Goal: Task Accomplishment & Management: Complete application form

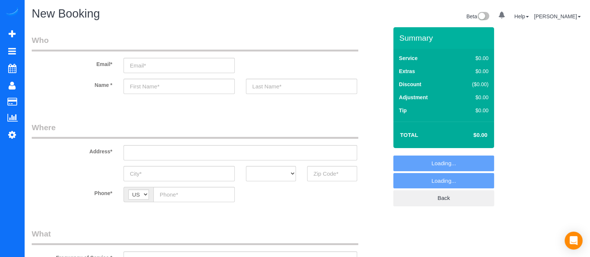
select select "object:3729"
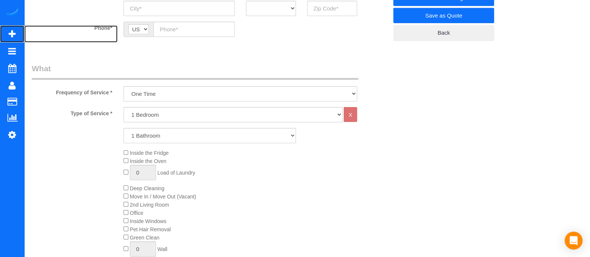
scroll to position [169, 0]
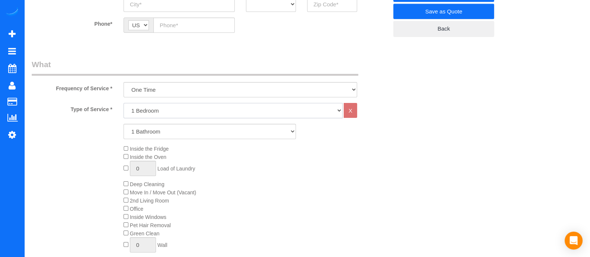
click at [197, 112] on select "1 Bedroom 2 Bedrooms 3 Bedrooms 4 Bedrooms 5 Bedrooms 6 Bedrooms" at bounding box center [232, 110] width 219 height 15
select select "3"
click at [123, 103] on select "1 Bedroom 2 Bedrooms 3 Bedrooms 4 Bedrooms 5 Bedrooms 6 Bedrooms" at bounding box center [232, 110] width 219 height 15
drag, startPoint x: 156, startPoint y: 129, endPoint x: 144, endPoint y: 157, distance: 30.3
click at [144, 157] on div "Type of Service * 1 Bedroom 2 Bedrooms 3 Bedrooms 4 Bedrooms 5 Bedrooms 6 Bedro…" at bounding box center [210, 187] width 356 height 168
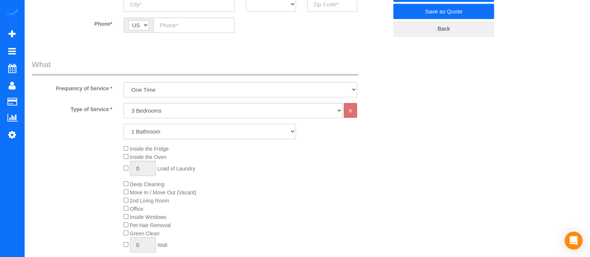
select select "2"
click at [123, 124] on select "1 Bathroom 2 Bathrooms 3 Bathrooms 4 Bathrooms 5 Bathrooms 6 Bathrooms" at bounding box center [209, 131] width 172 height 15
click at [158, 92] on select "One Time Every week (20% Off) - 20.00% (0% for the First Booking) Every 2 weeks…" at bounding box center [239, 89] width 233 height 15
click at [123, 82] on select "One Time Every week (20% Off) - 20.00% (0% for the First Booking) Every 2 weeks…" at bounding box center [239, 89] width 233 height 15
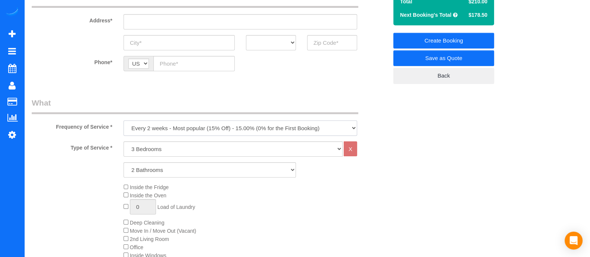
scroll to position [122, 0]
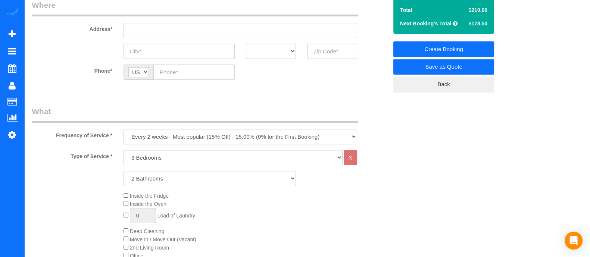
click at [293, 133] on select "One Time Every week (20% Off) - 20.00% (0% for the First Booking) Every 2 weeks…" at bounding box center [239, 136] width 233 height 15
select select "object:3732"
click at [123, 129] on select "One Time Every week (20% Off) - 20.00% (0% for the First Booking) Every 2 weeks…" at bounding box center [239, 136] width 233 height 15
click at [248, 90] on fieldset "Where Address* AK AL AR AZ CA CO CT DC DE [GEOGRAPHIC_DATA] [GEOGRAPHIC_DATA] H…" at bounding box center [210, 45] width 356 height 91
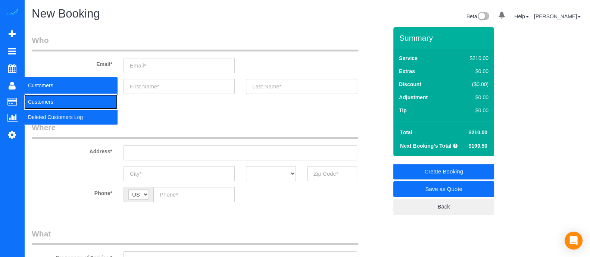
click at [43, 104] on link "Customers" at bounding box center [70, 101] width 93 height 15
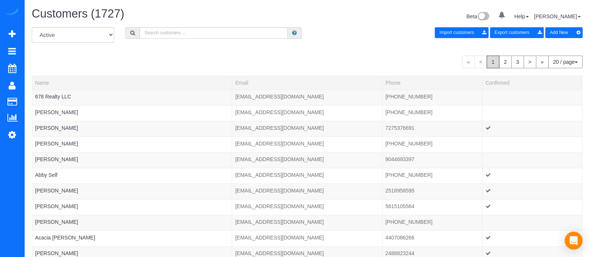
click at [579, 61] on button "20 / page" at bounding box center [565, 62] width 34 height 13
click at [550, 125] on link "100 / page" at bounding box center [552, 125] width 59 height 10
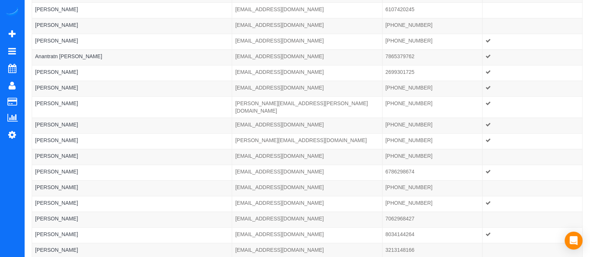
scroll to position [1445, 0]
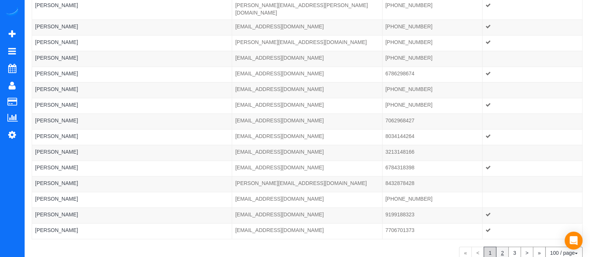
click at [500, 246] on link "2" at bounding box center [502, 252] width 13 height 13
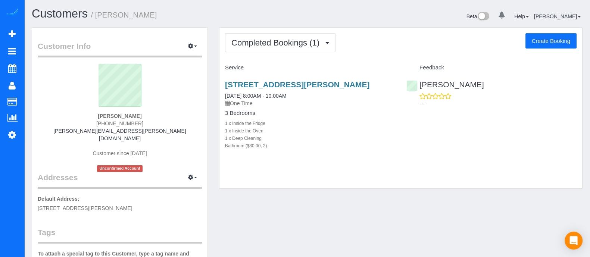
click at [552, 40] on button "Create Booking" at bounding box center [550, 41] width 51 height 16
select select "GA"
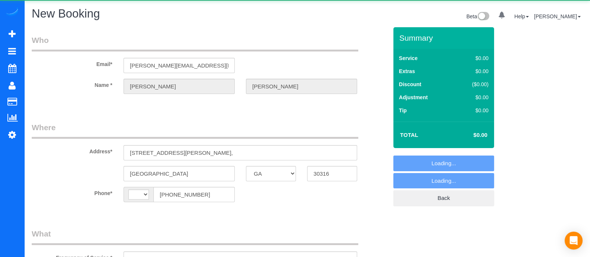
select select "string:fspay-69a6b8ab-ca08-4856-a9ed-844a87af7697"
select select "string:US"
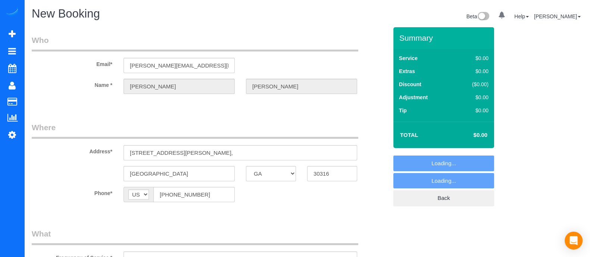
select select "object:910"
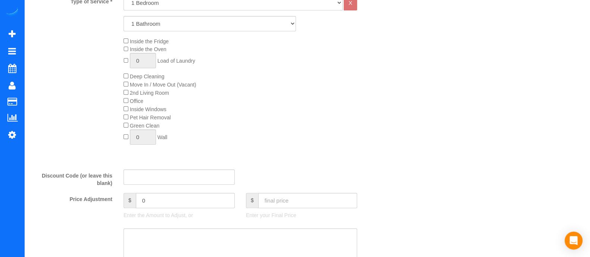
scroll to position [235, 0]
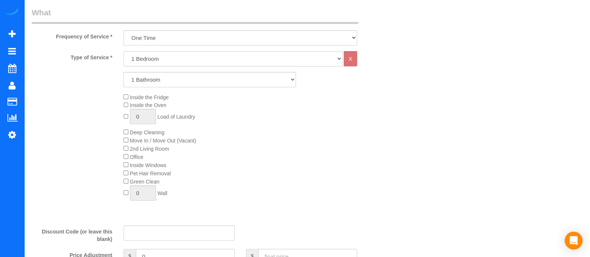
drag, startPoint x: 218, startPoint y: 59, endPoint x: 179, endPoint y: 91, distance: 49.9
click at [179, 91] on div "Type of Service * 1 Bedroom 2 Bedrooms 3 Bedrooms 4 Bedrooms 5 Bedrooms 6 Bedro…" at bounding box center [210, 135] width 356 height 168
select select "3"
click at [123, 51] on select "1 Bedroom 2 Bedrooms 3 Bedrooms 4 Bedrooms 5 Bedrooms 6 Bedrooms" at bounding box center [232, 58] width 219 height 15
click at [171, 80] on select "1 Bathroom 2 Bathrooms 3 Bathrooms 4 Bathrooms 5 Bathrooms 6 Bathrooms" at bounding box center [209, 79] width 172 height 15
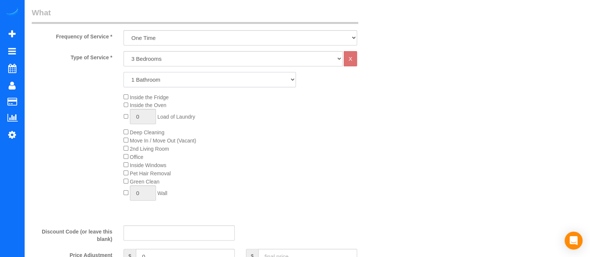
select select "2"
click at [123, 72] on select "1 Bathroom 2 Bathrooms 3 Bathrooms 4 Bathrooms 5 Bathrooms 6 Bathrooms" at bounding box center [209, 79] width 172 height 15
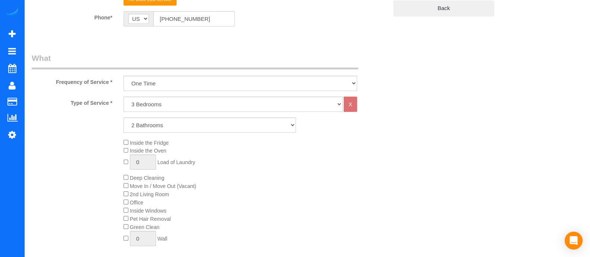
click at [286, 90] on fieldset "What Frequency of Service * One Time Every week (20% Off) - 20.00% (0% for the …" at bounding box center [210, 238] width 356 height 370
click at [232, 83] on select "One Time Every week (20% Off) - 20.00% (0% for the First Booking) Every 2 weeks…" at bounding box center [239, 83] width 233 height 15
click at [123, 76] on select "One Time Every week (20% Off) - 20.00% (0% for the First Booking) Every 2 weeks…" at bounding box center [239, 83] width 233 height 15
click at [194, 85] on select "One Time Every week (20% Off) - 20.00% (0% for the First Booking) Every 2 weeks…" at bounding box center [239, 83] width 233 height 15
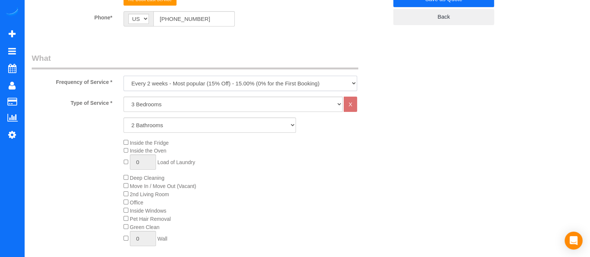
select select "object:913"
click at [123, 76] on select "One Time Every week (20% Off) - 20.00% (0% for the First Booking) Every 2 weeks…" at bounding box center [239, 83] width 233 height 15
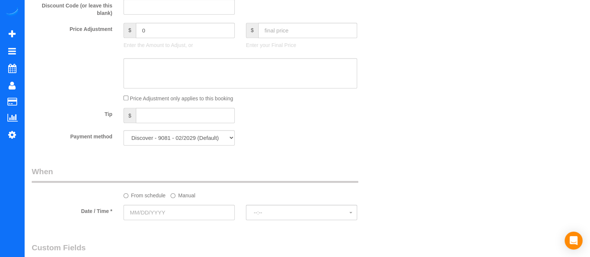
scroll to position [465, 0]
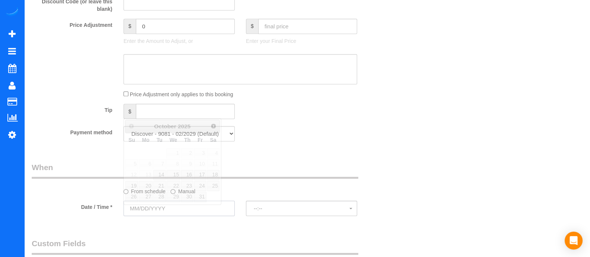
click at [199, 204] on input "text" at bounding box center [178, 208] width 111 height 15
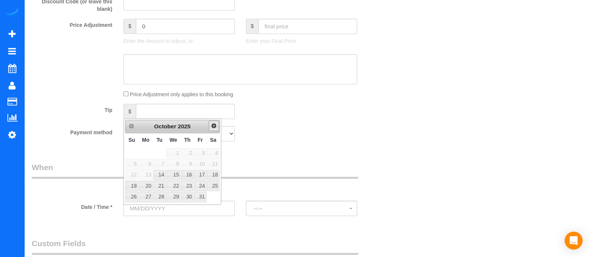
click at [211, 128] on span "Next" at bounding box center [214, 126] width 6 height 6
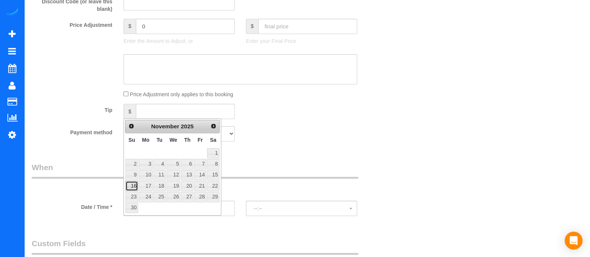
click at [132, 187] on link "16" at bounding box center [131, 186] width 13 height 10
type input "11/16/2025"
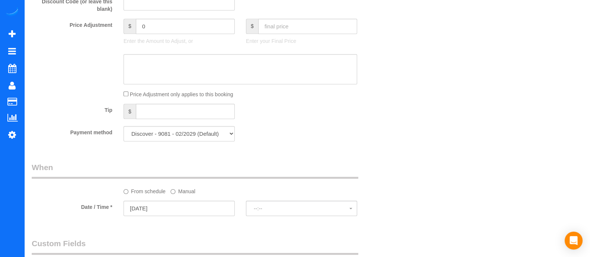
select select "spot1"
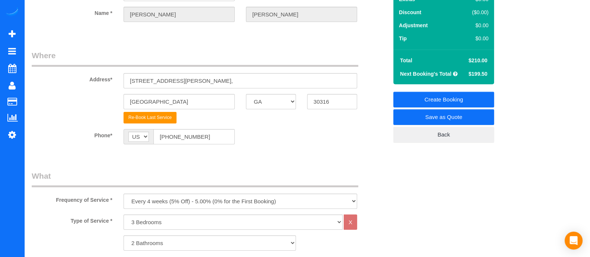
scroll to position [0, 0]
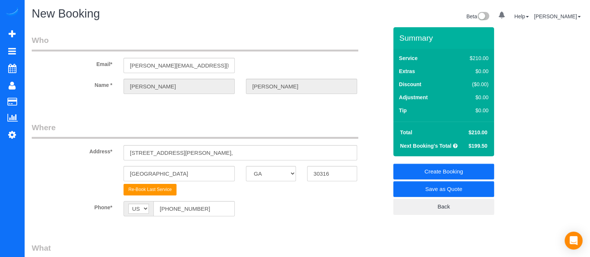
click at [438, 174] on link "Create Booking" at bounding box center [443, 172] width 101 height 16
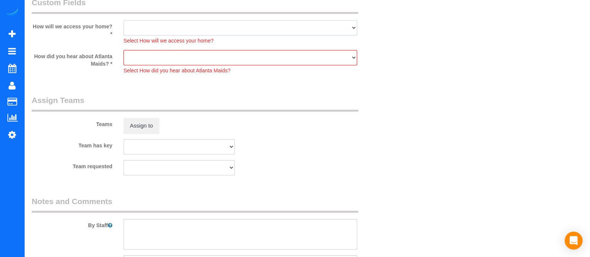
click at [254, 24] on select "I will leave a key I will provide an access code Someone will be home Go to apa…" at bounding box center [239, 27] width 233 height 15
select select "number:3"
click at [123, 23] on select "I will leave a key I will provide an access code Someone will be home Go to apa…" at bounding box center [239, 27] width 233 height 15
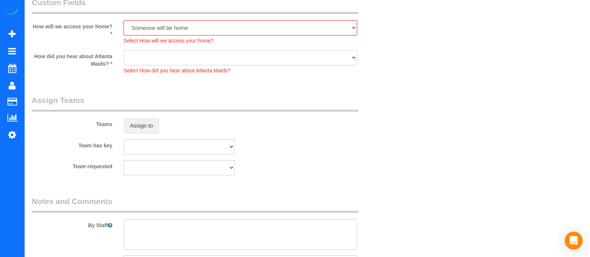
drag, startPoint x: 210, startPoint y: 66, endPoint x: 196, endPoint y: 88, distance: 26.5
select select "number:6"
click at [123, 53] on select "Google Yelp From a friend Social media Other" at bounding box center [239, 57] width 233 height 15
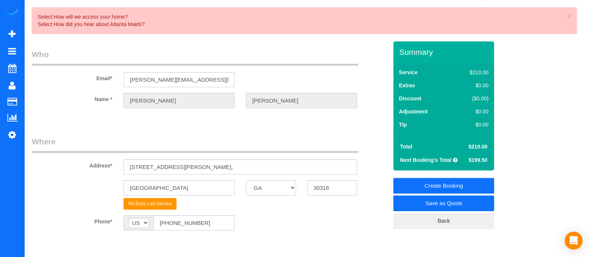
scroll to position [0, 0]
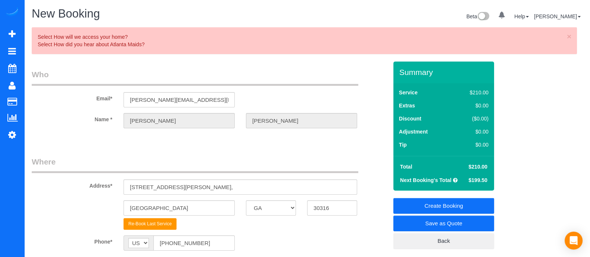
click at [455, 211] on link "Create Booking" at bounding box center [443, 206] width 101 height 16
